Goal: Task Accomplishment & Management: Use online tool/utility

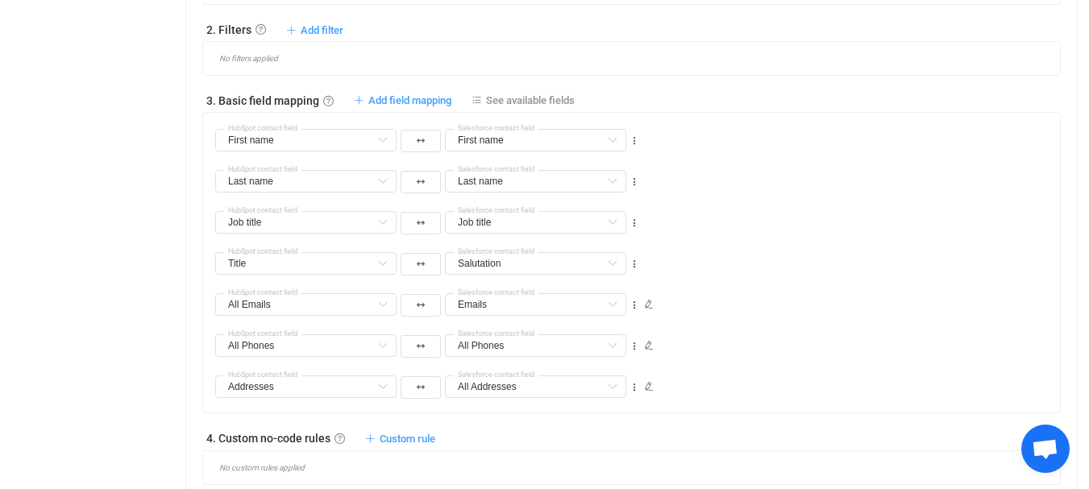
scroll to position [825, 0]
click at [645, 385] on icon at bounding box center [649, 386] width 10 height 10
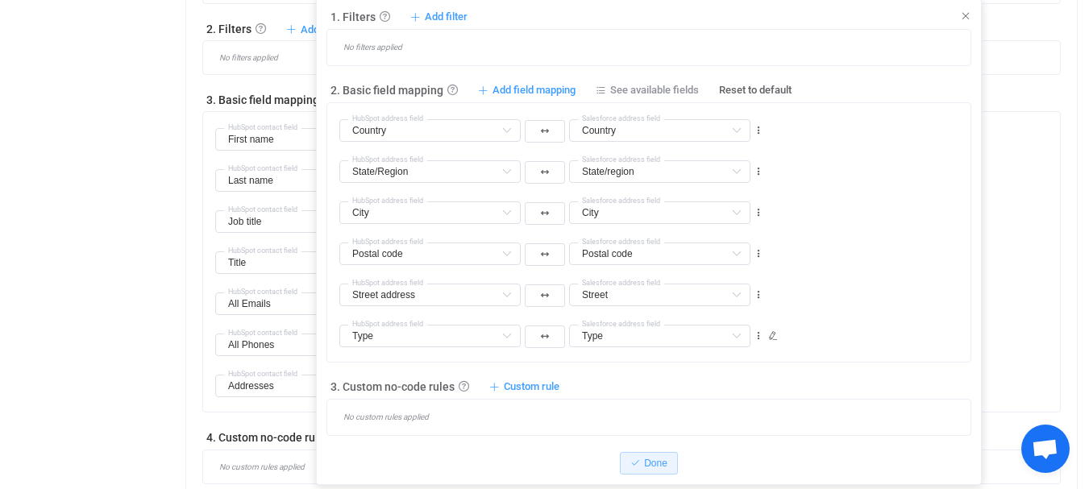
click at [769, 339] on icon at bounding box center [773, 336] width 10 height 10
click at [597, 391] on input "text" at bounding box center [545, 389] width 105 height 23
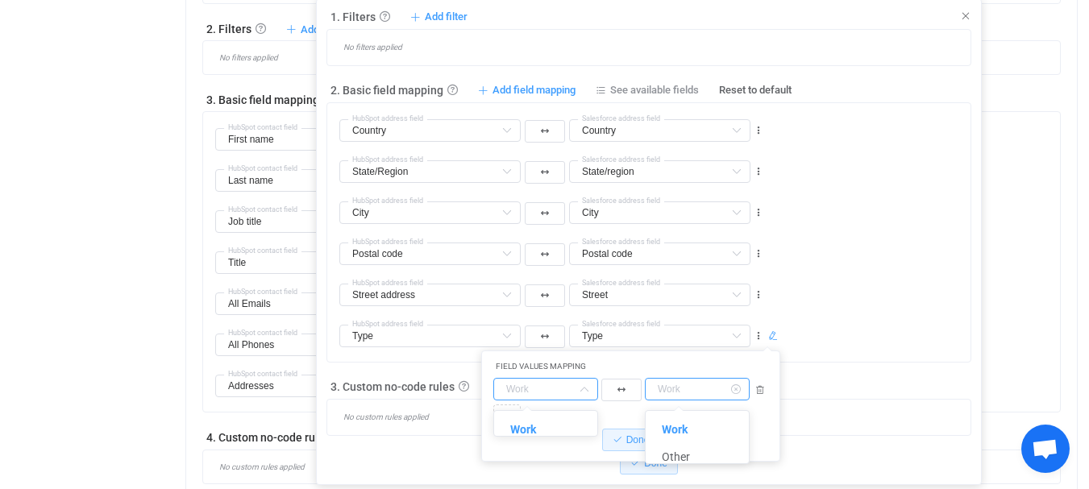
click at [651, 390] on input "text" at bounding box center [697, 389] width 105 height 23
type input "Work"
click at [629, 389] on button "button" at bounding box center [622, 390] width 40 height 23
type input "Work"
click at [676, 389] on input "text" at bounding box center [697, 389] width 105 height 23
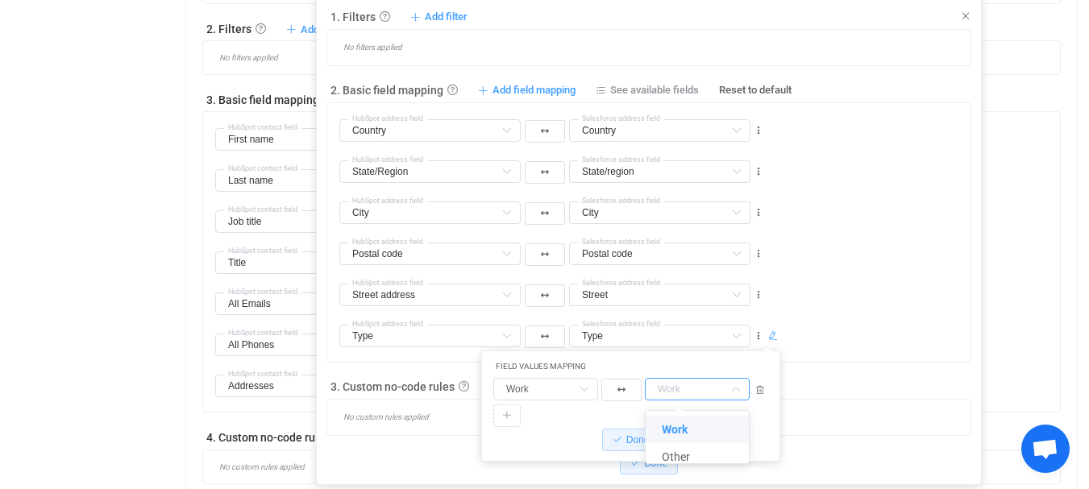
click at [800, 276] on div "Street address Street address Default field Country Already mapped State/Region…" at bounding box center [654, 288] width 631 height 41
type input "Work"
click at [551, 89] on span "Add field mapping" at bounding box center [534, 90] width 83 height 15
type input "Country"
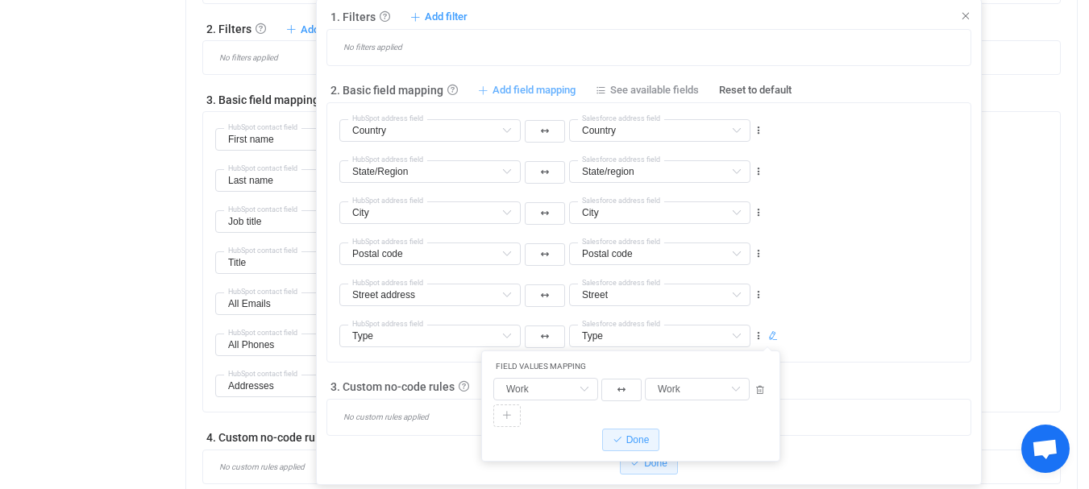
type input "State/Region"
type input "State/region"
type input "City"
type input "Postal code"
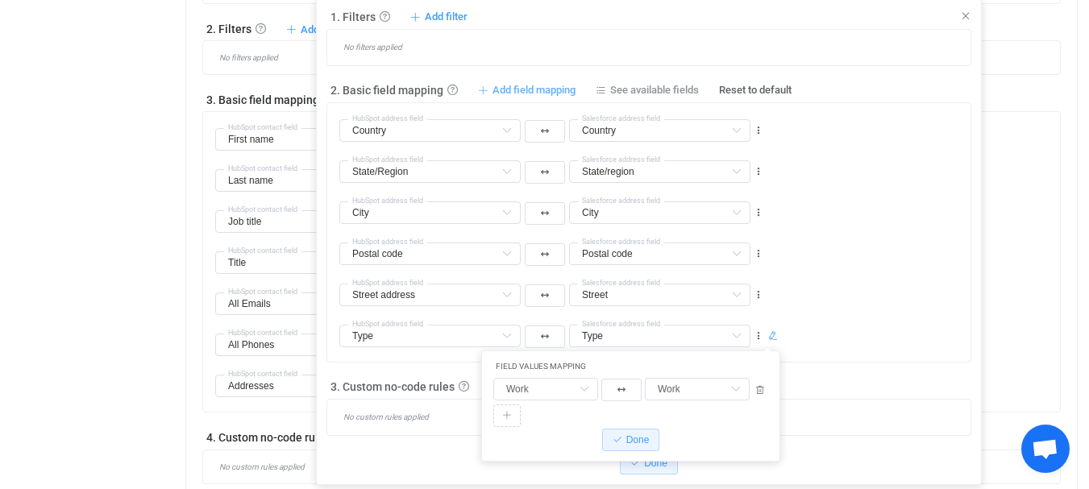
type input "Postal code"
type input "Street address"
type input "Street"
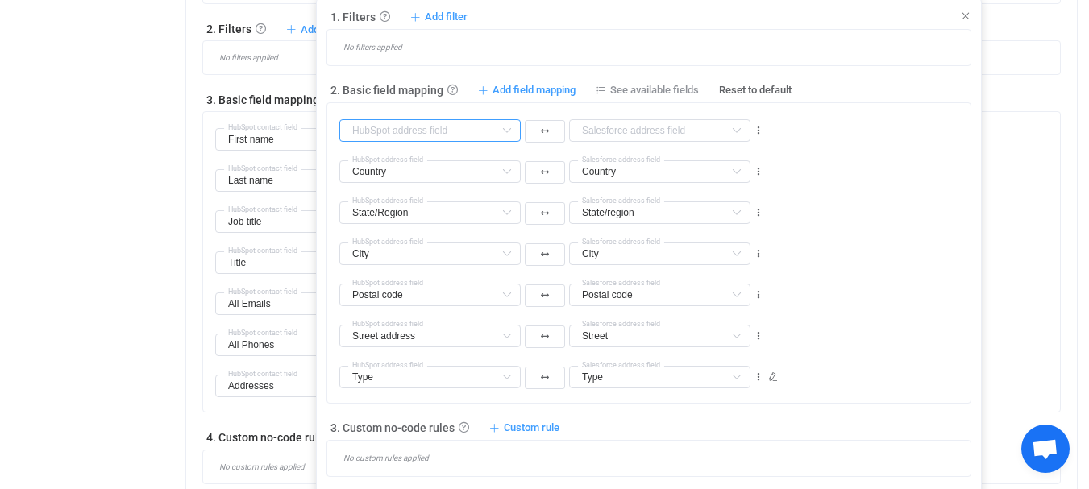
click at [460, 134] on input "text" at bounding box center [429, 130] width 181 height 23
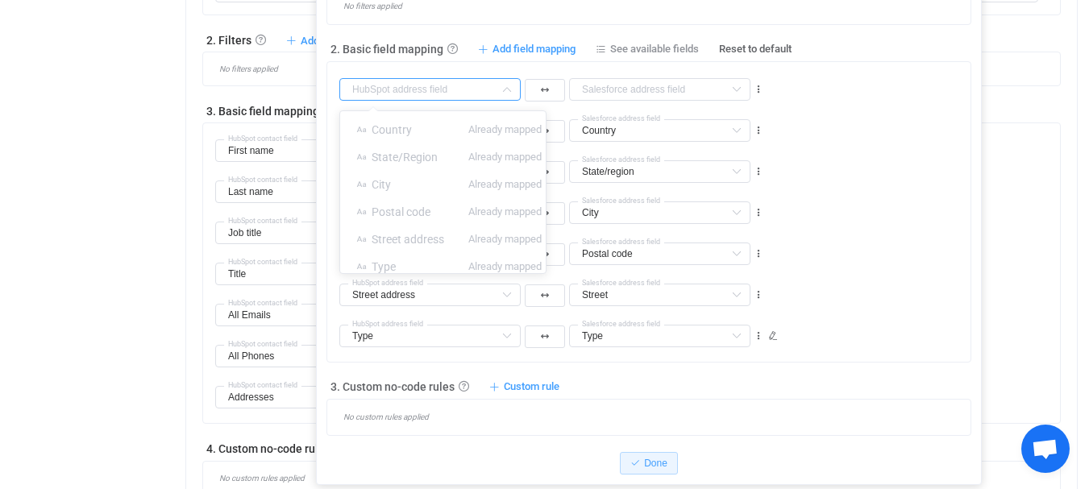
scroll to position [813, 0]
click at [828, 205] on div "City City Default field Country Already mapped State/Region Already mapped Post…" at bounding box center [654, 205] width 631 height 41
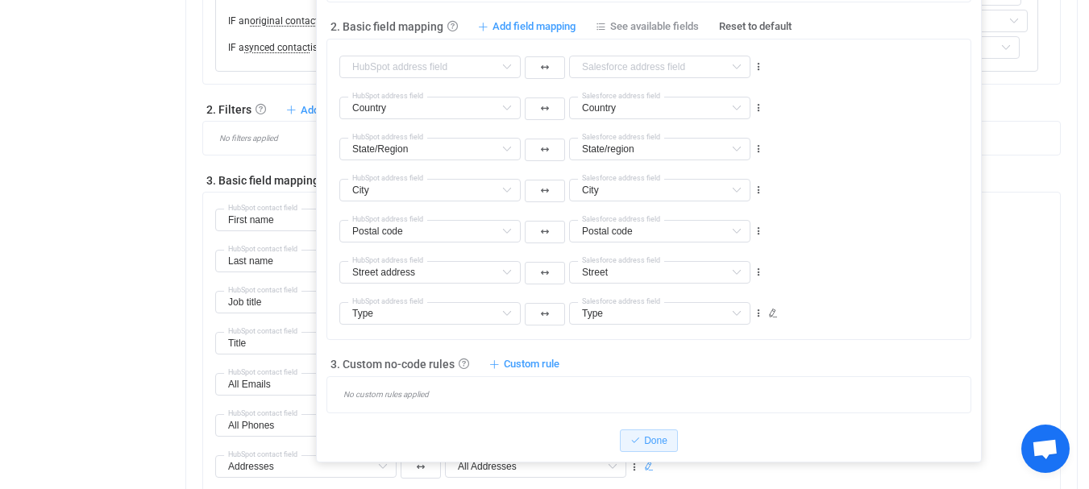
scroll to position [715, 0]
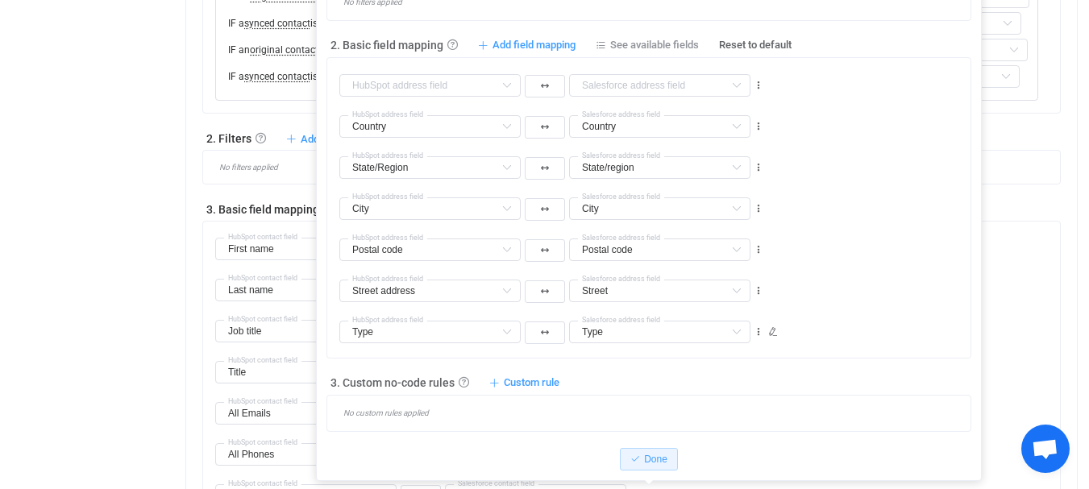
click at [1085, 218] on div "Dashboard All syncs Sync My new sync Share Sync sharing Delete Direction Two-wa…" at bounding box center [633, 166] width 912 height 1634
click at [1055, 260] on div "First name First name Default field Company Default field Website Default field…" at bounding box center [637, 242] width 845 height 41
click at [657, 465] on button "Done" at bounding box center [649, 459] width 58 height 23
